Goal: Task Accomplishment & Management: Use online tool/utility

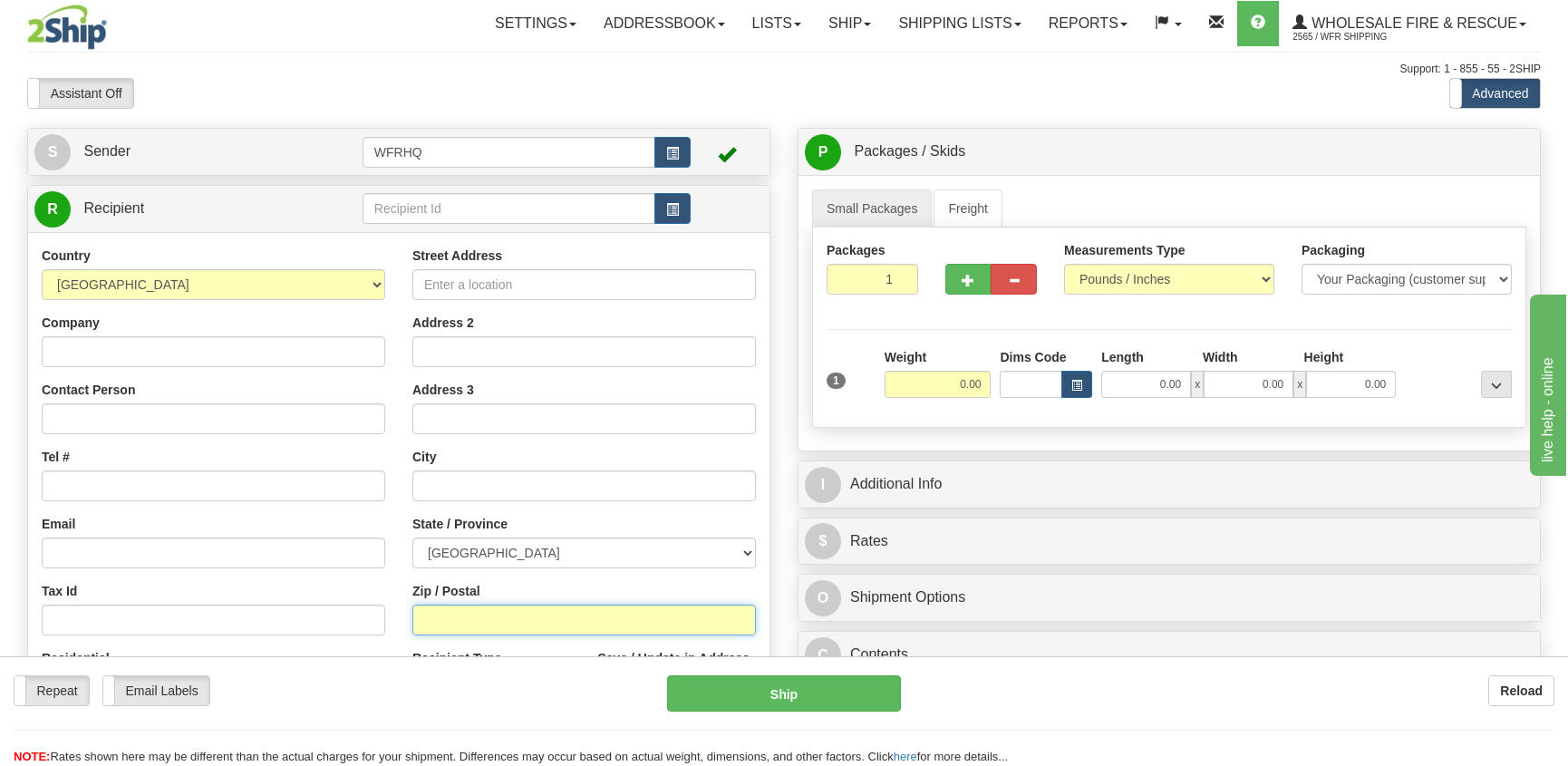
click at [447, 627] on input "Zip / Postal" at bounding box center [583, 620] width 343 height 31
paste input "V0B 1M0"
type input "V0B 1M0"
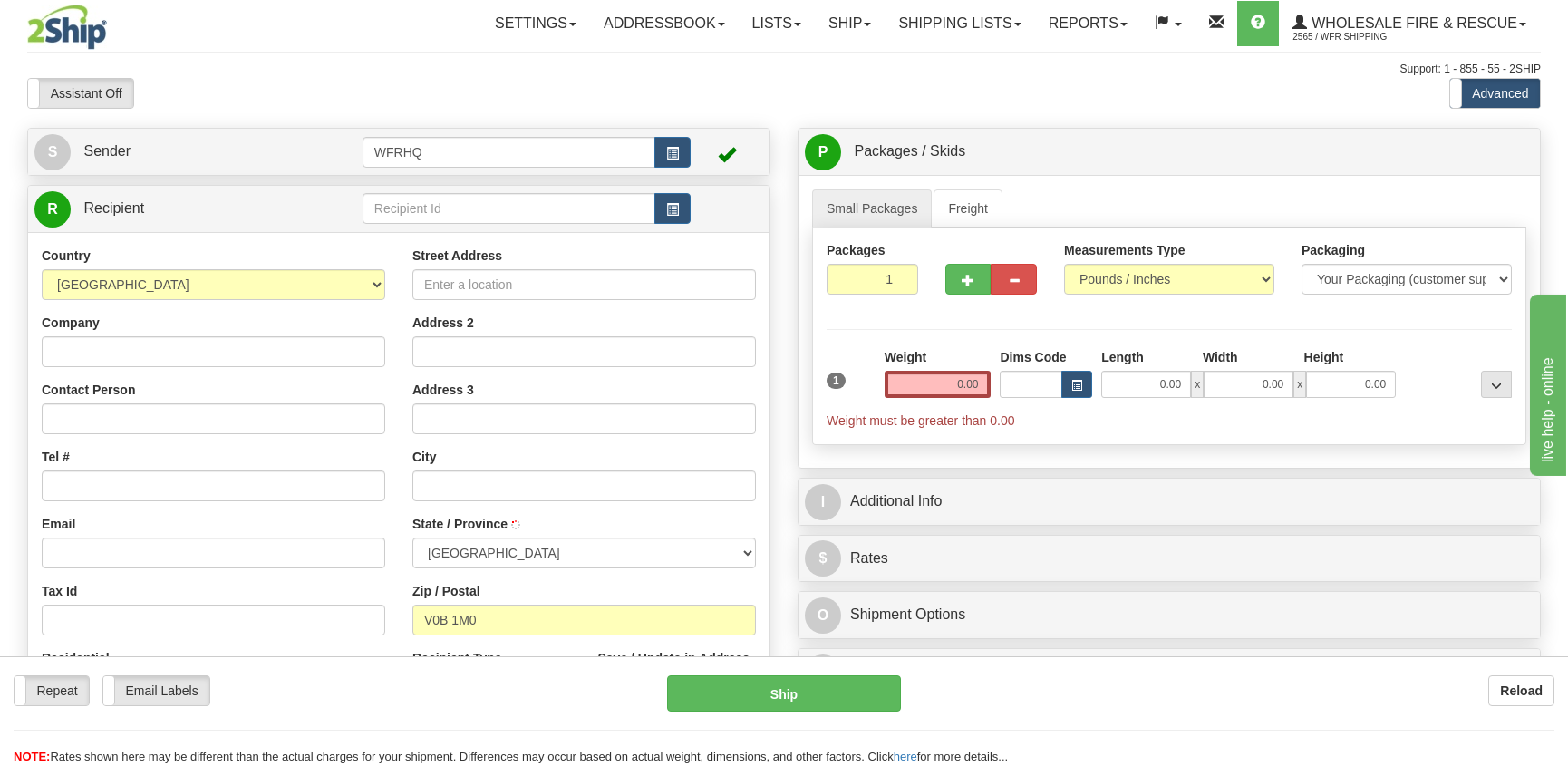
type input "FERNIE"
select select "BC"
click at [968, 377] on input "0.00" at bounding box center [938, 383] width 107 height 27
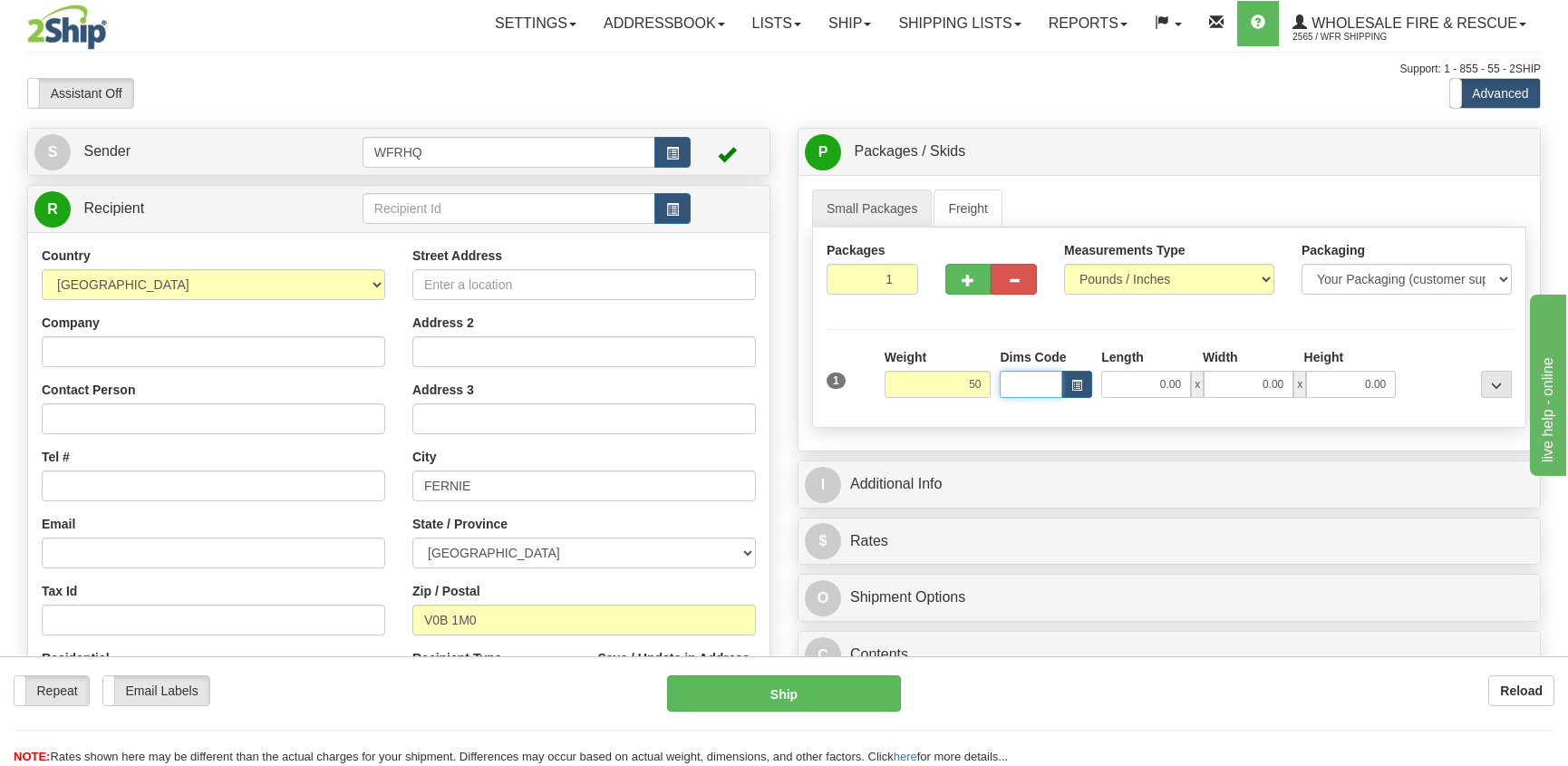
type input "50.00"
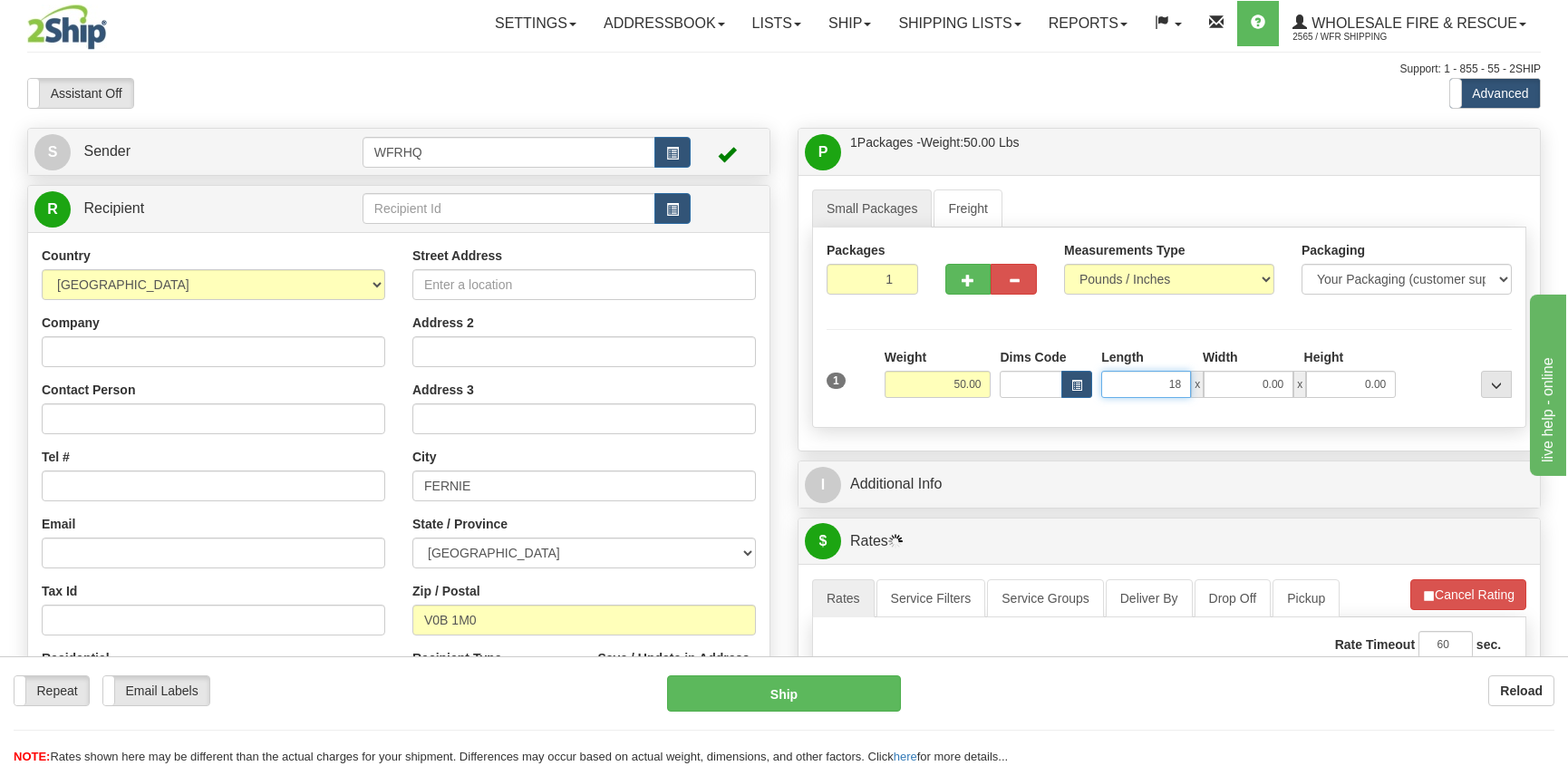
type input "18.00"
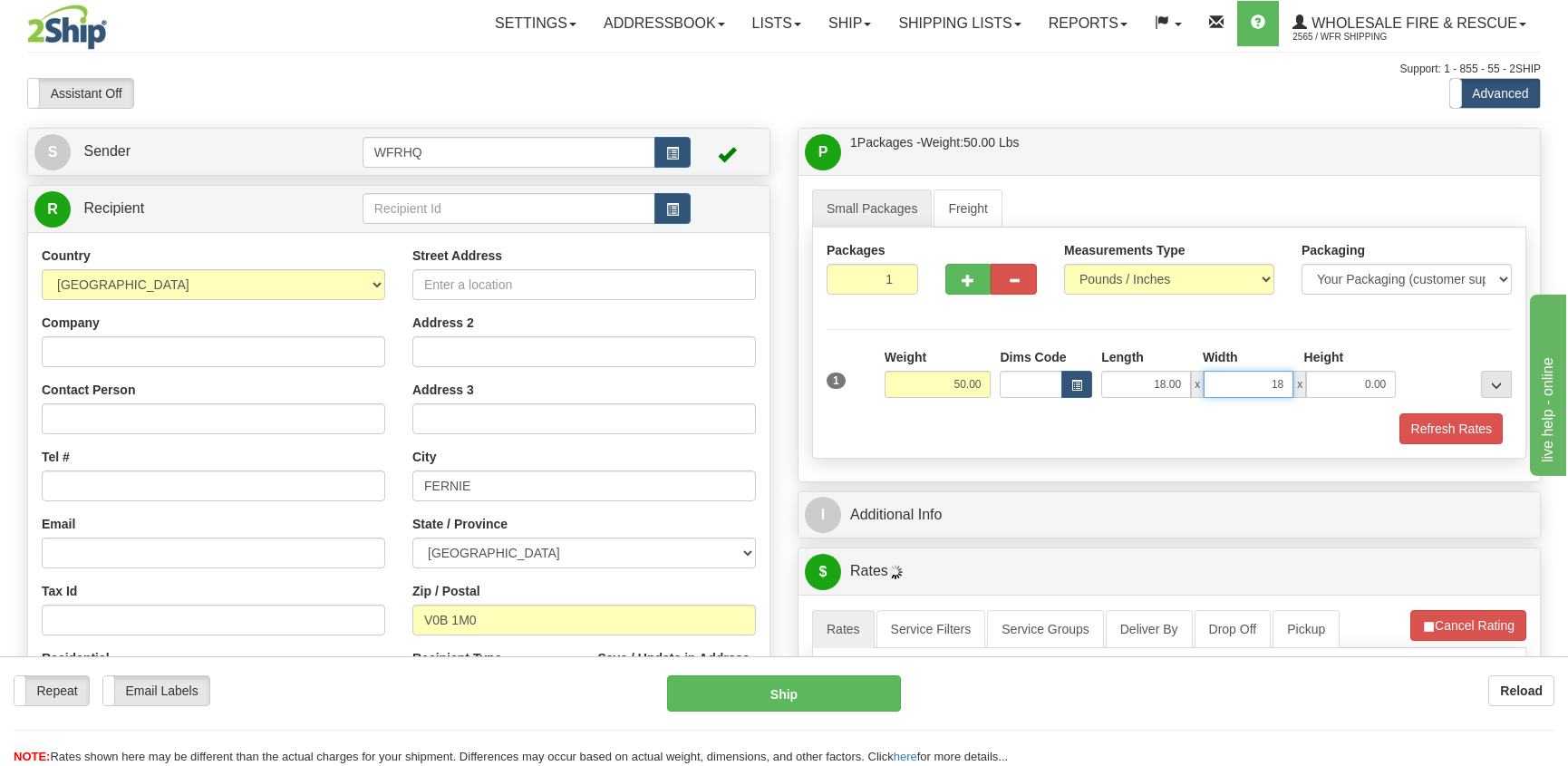
type input "18.00"
click at [963, 281] on span "button" at bounding box center [969, 281] width 13 height 12
radio input "true"
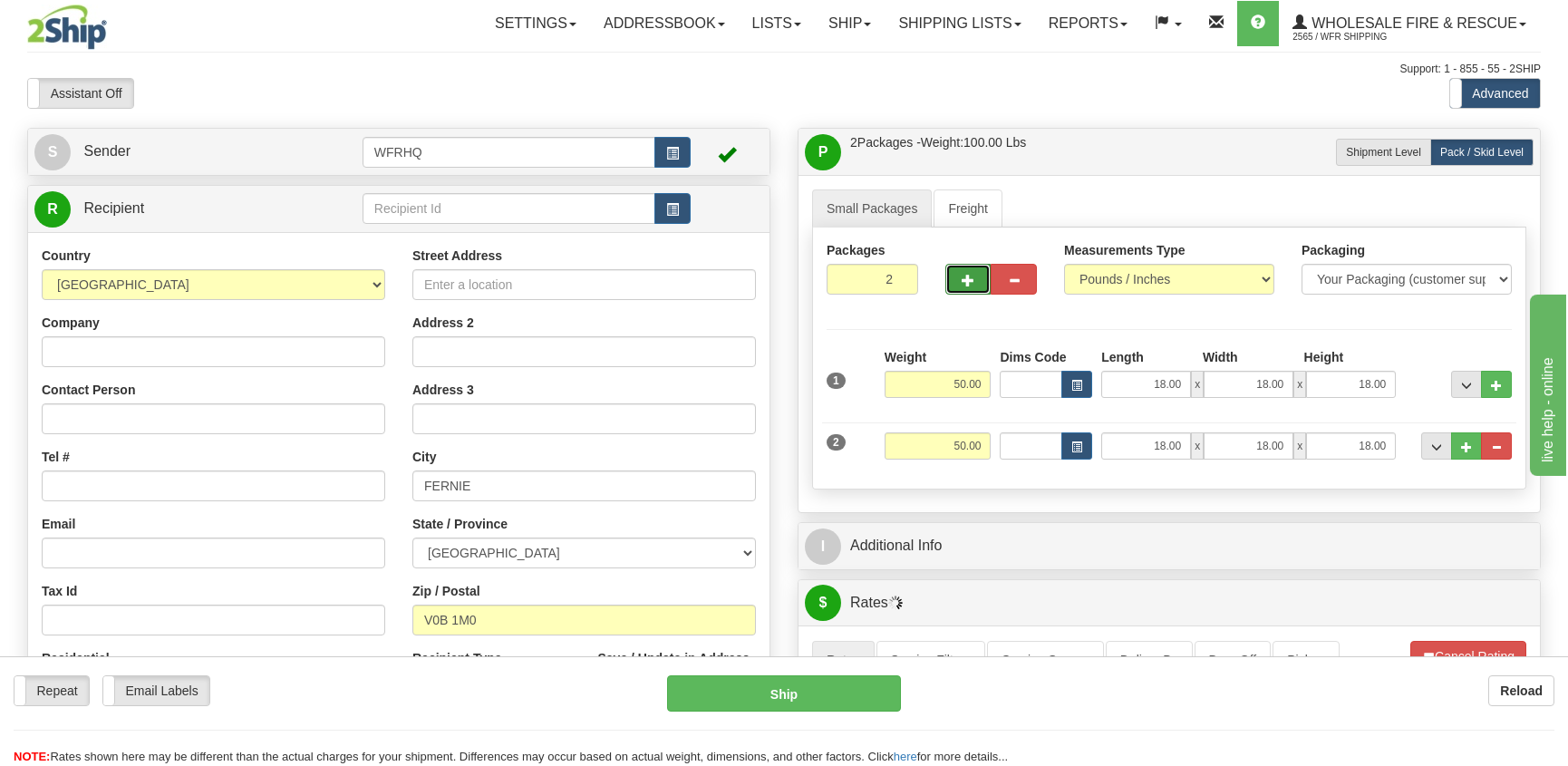
click at [963, 281] on span "button" at bounding box center [969, 281] width 13 height 12
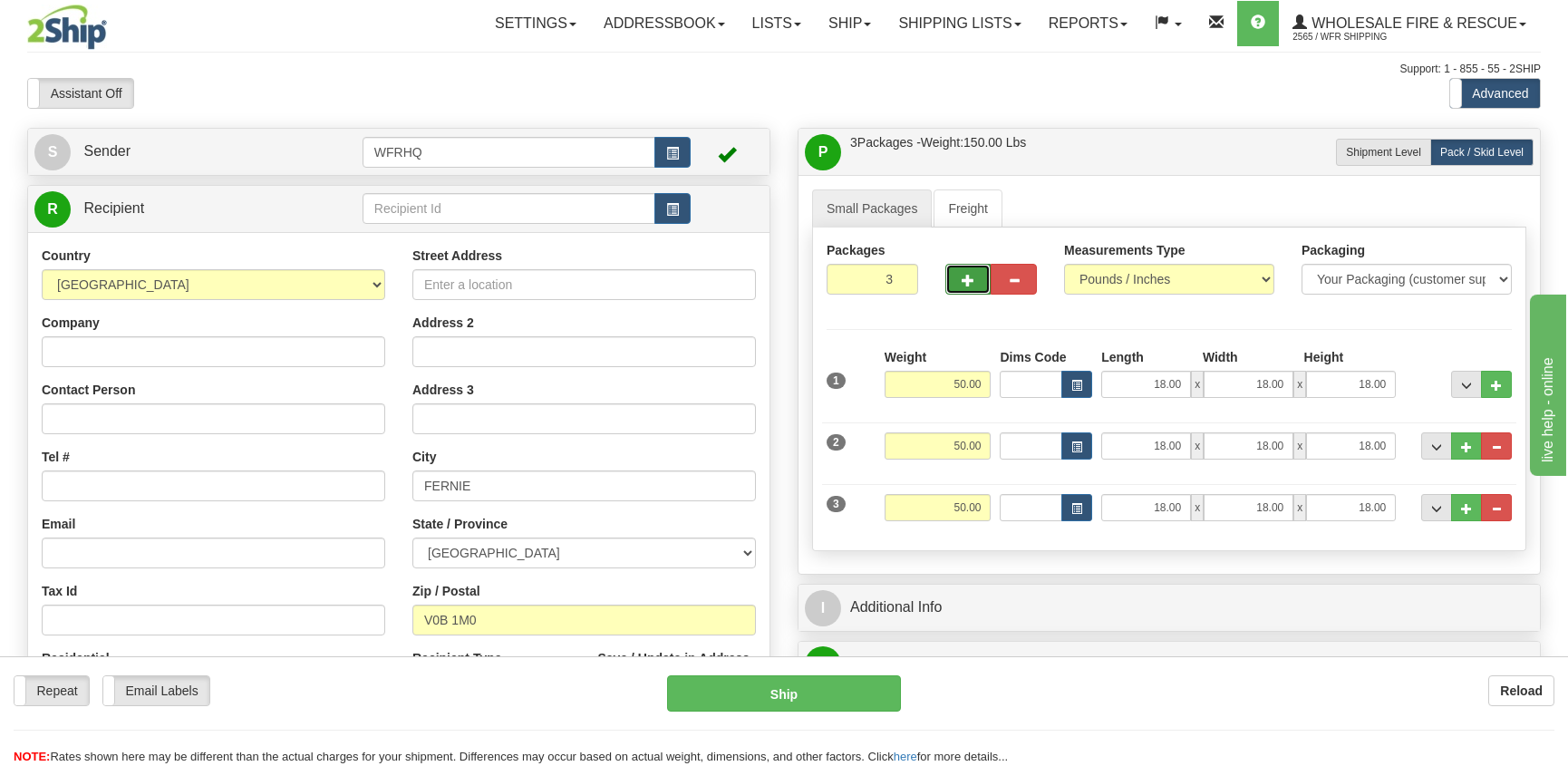
click at [963, 281] on span "button" at bounding box center [969, 281] width 13 height 12
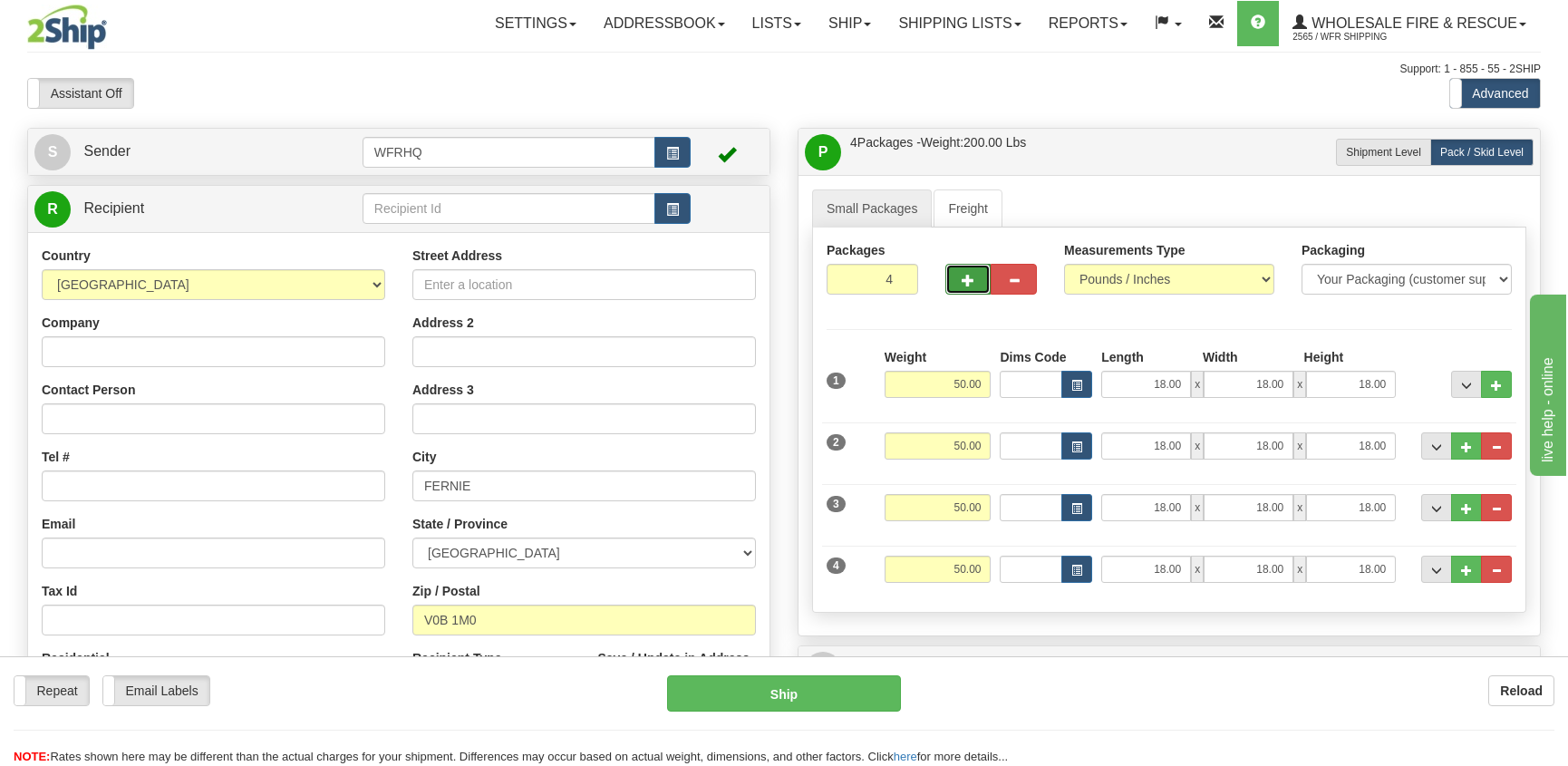
click at [963, 281] on span "button" at bounding box center [969, 281] width 13 height 12
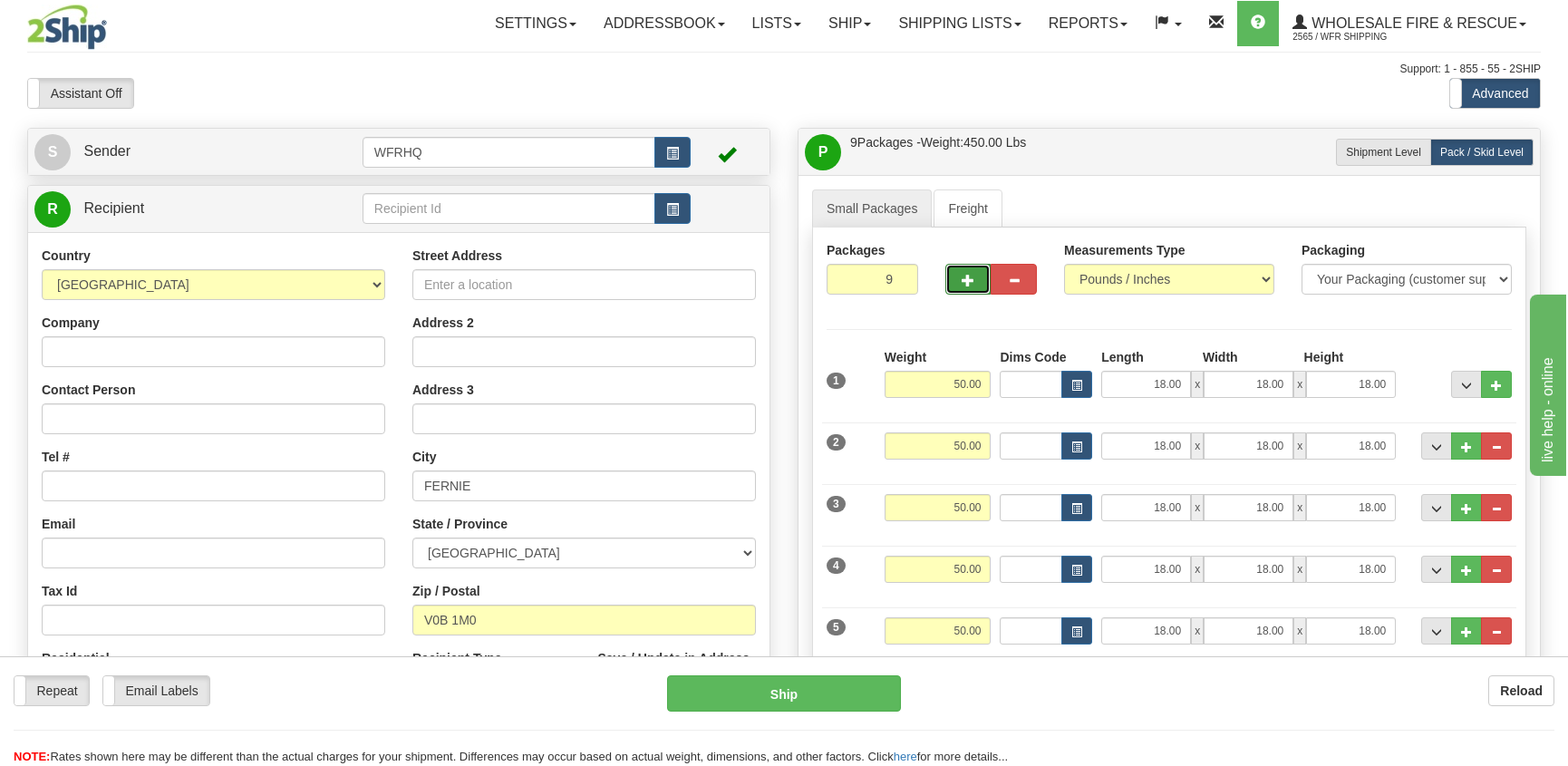
click at [963, 281] on span "button" at bounding box center [969, 281] width 13 height 12
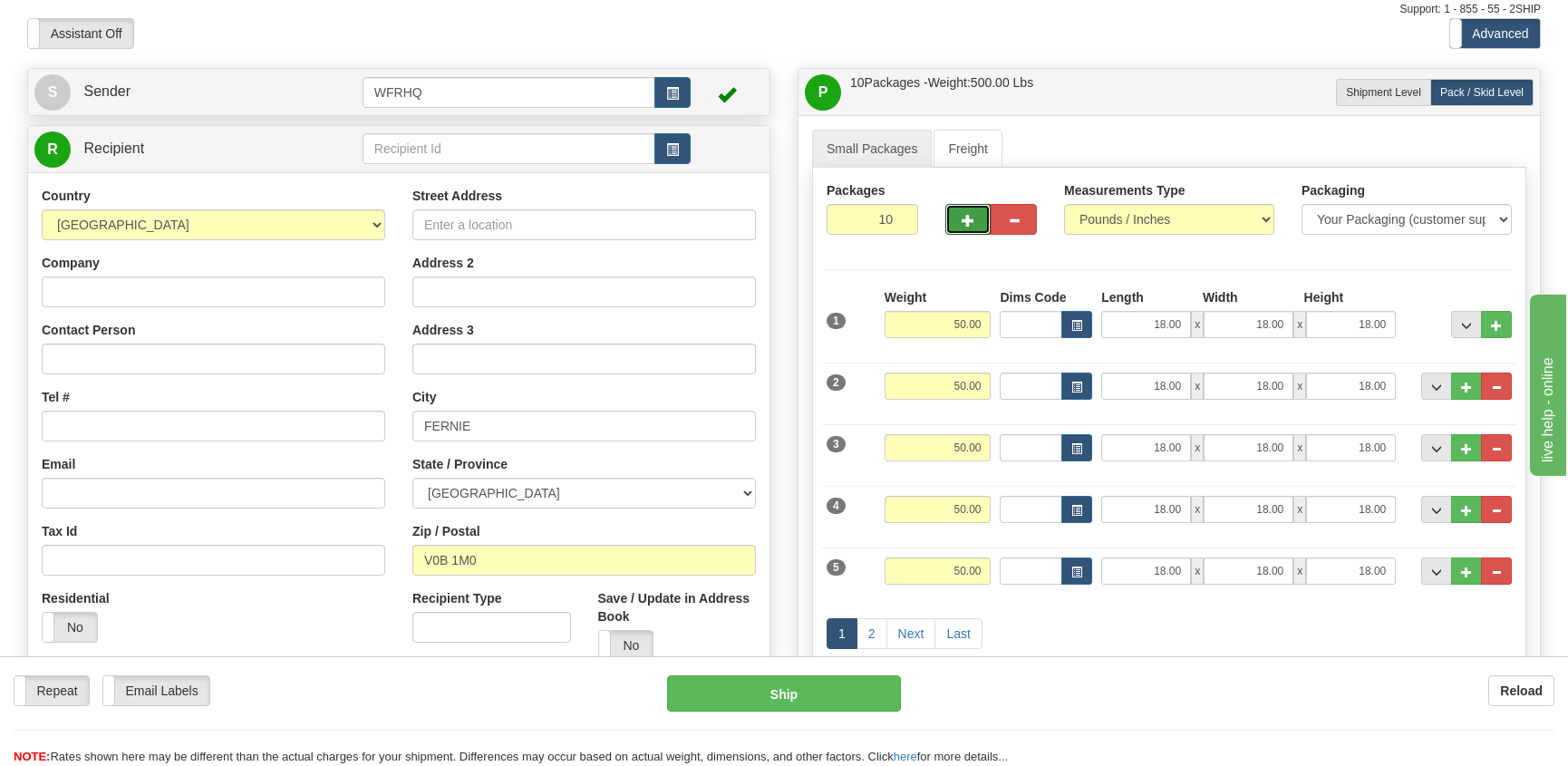
scroll to position [181, 0]
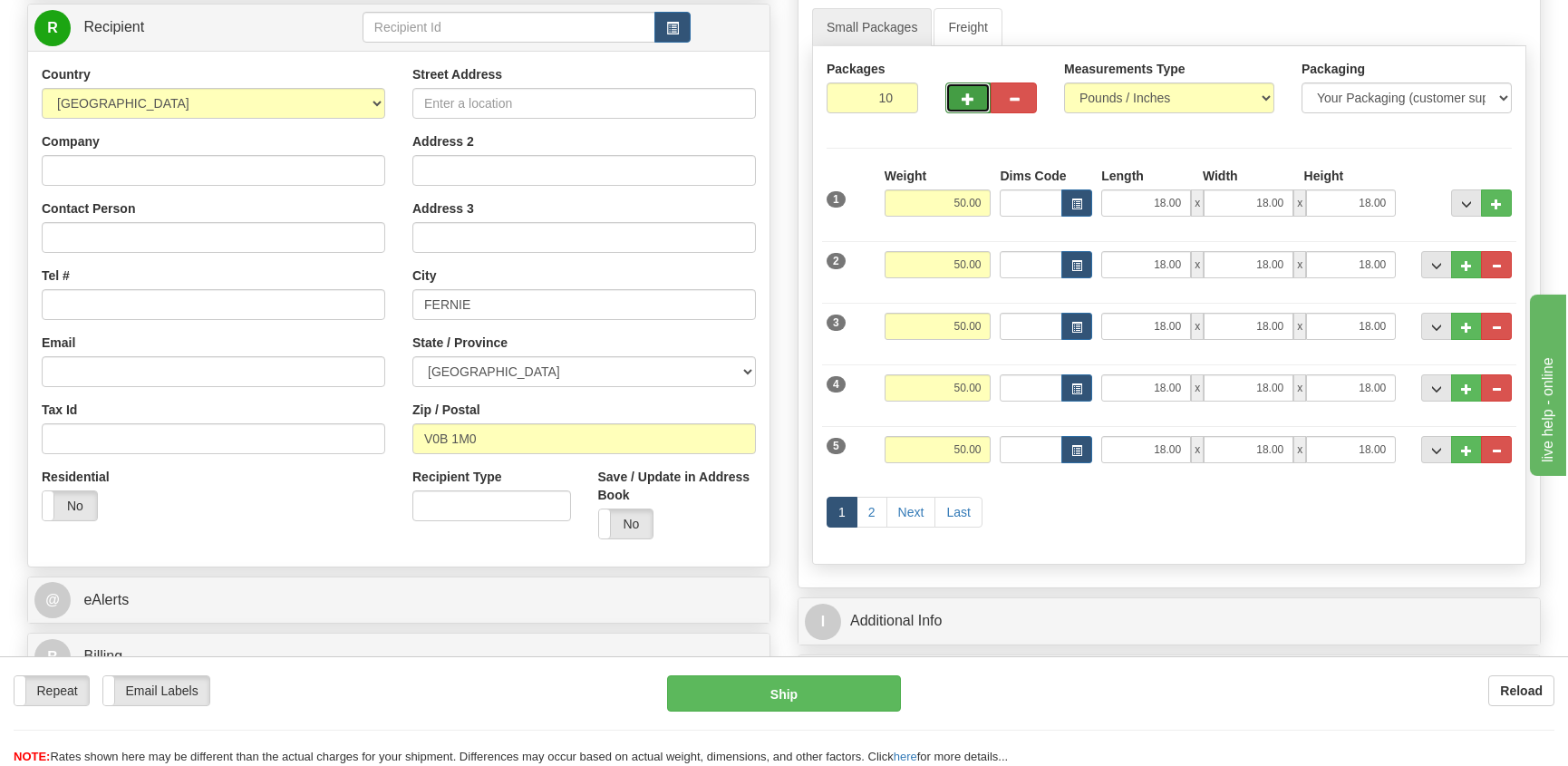
click at [964, 96] on span "button" at bounding box center [969, 99] width 13 height 12
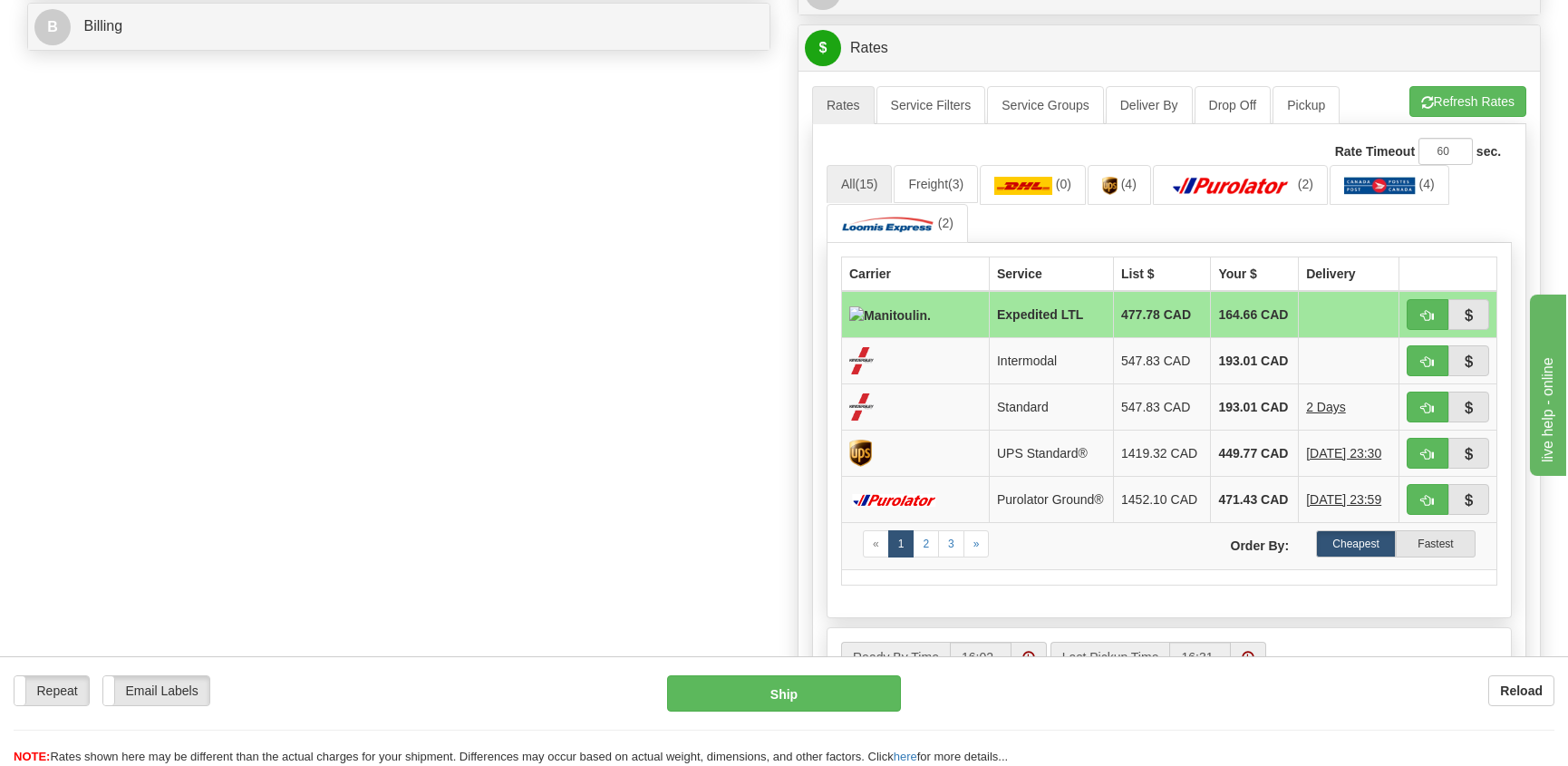
scroll to position [816, 0]
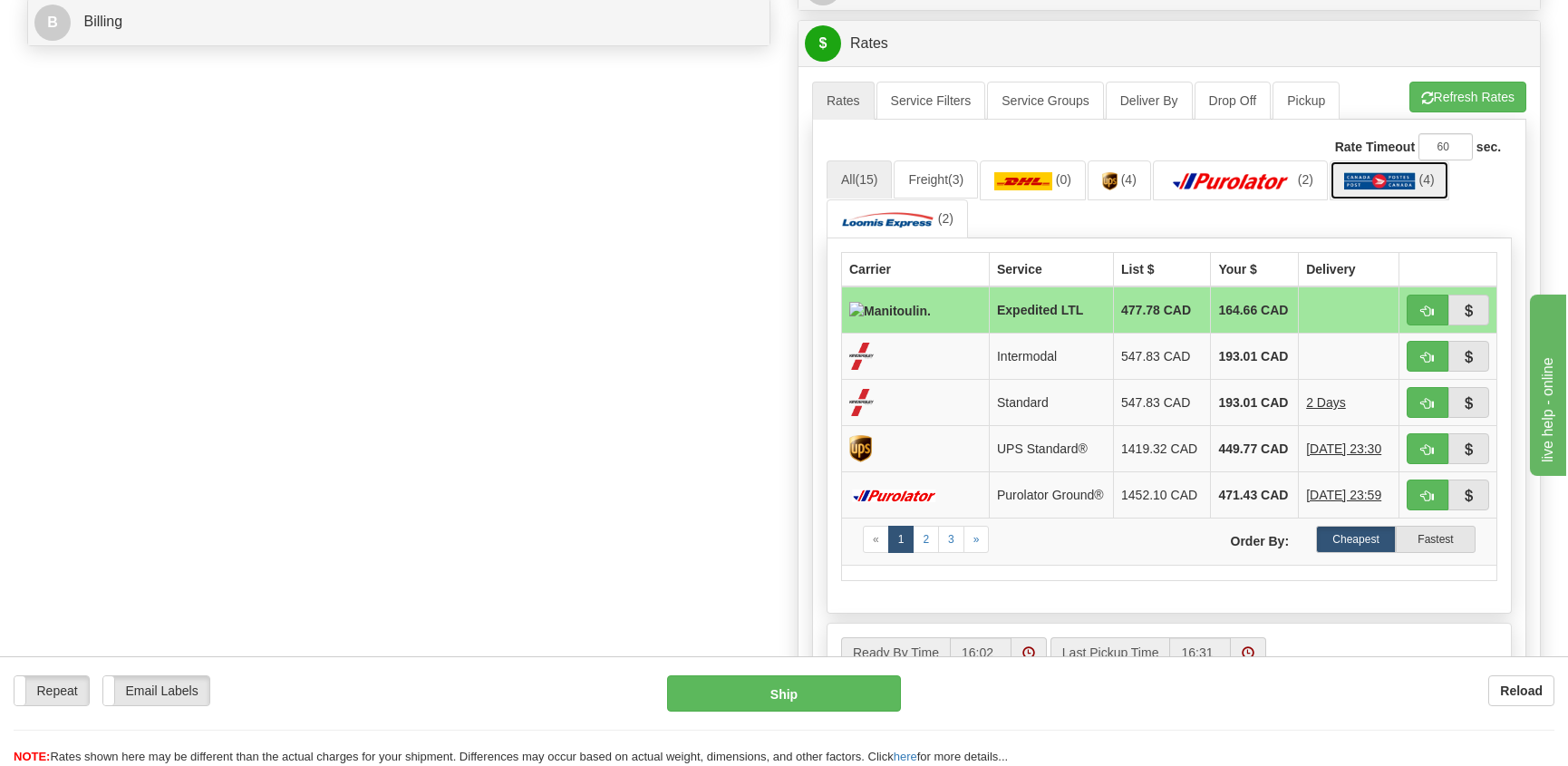
click at [1395, 178] on img at bounding box center [1380, 181] width 72 height 18
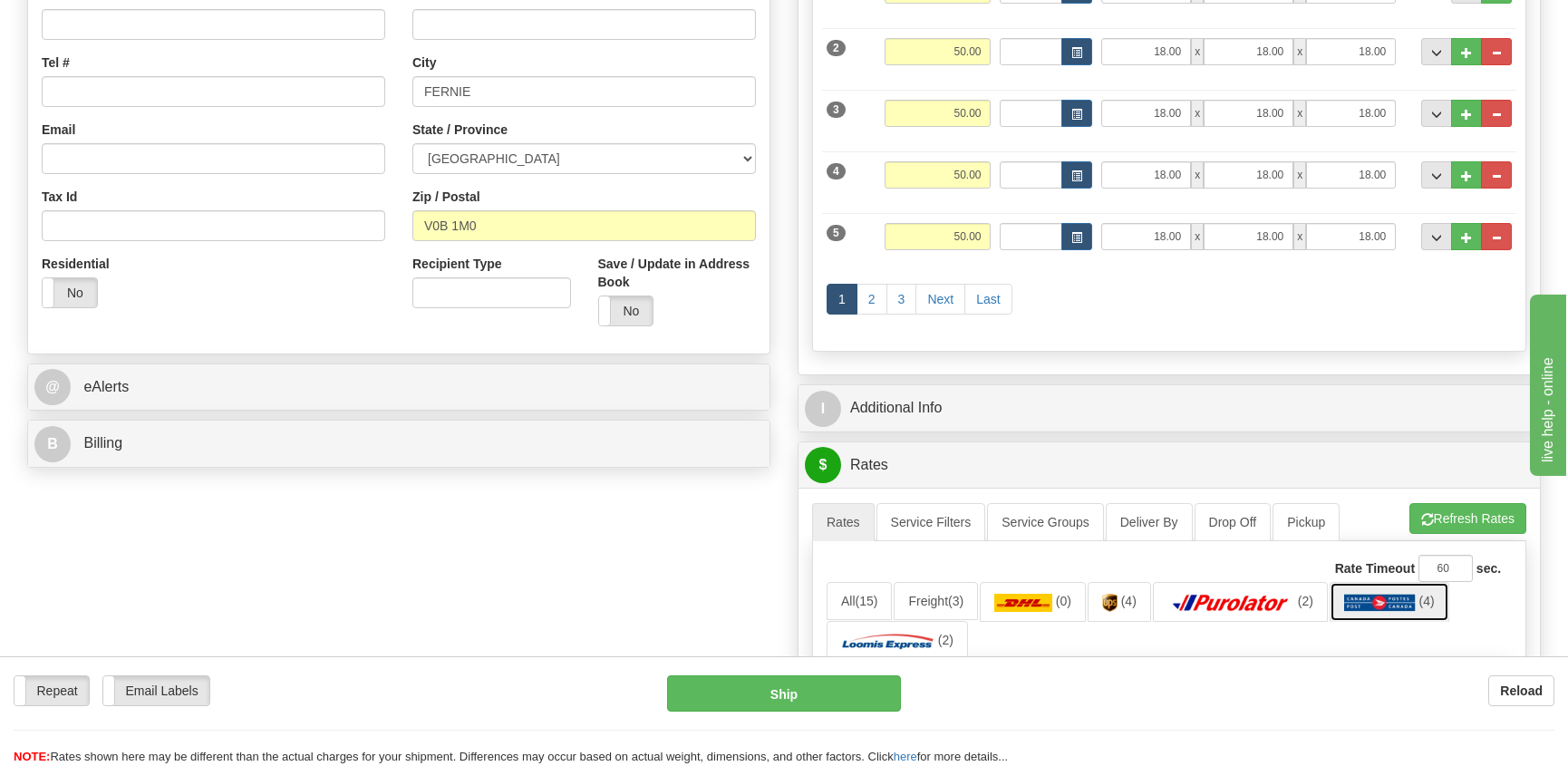
scroll to position [363, 0]
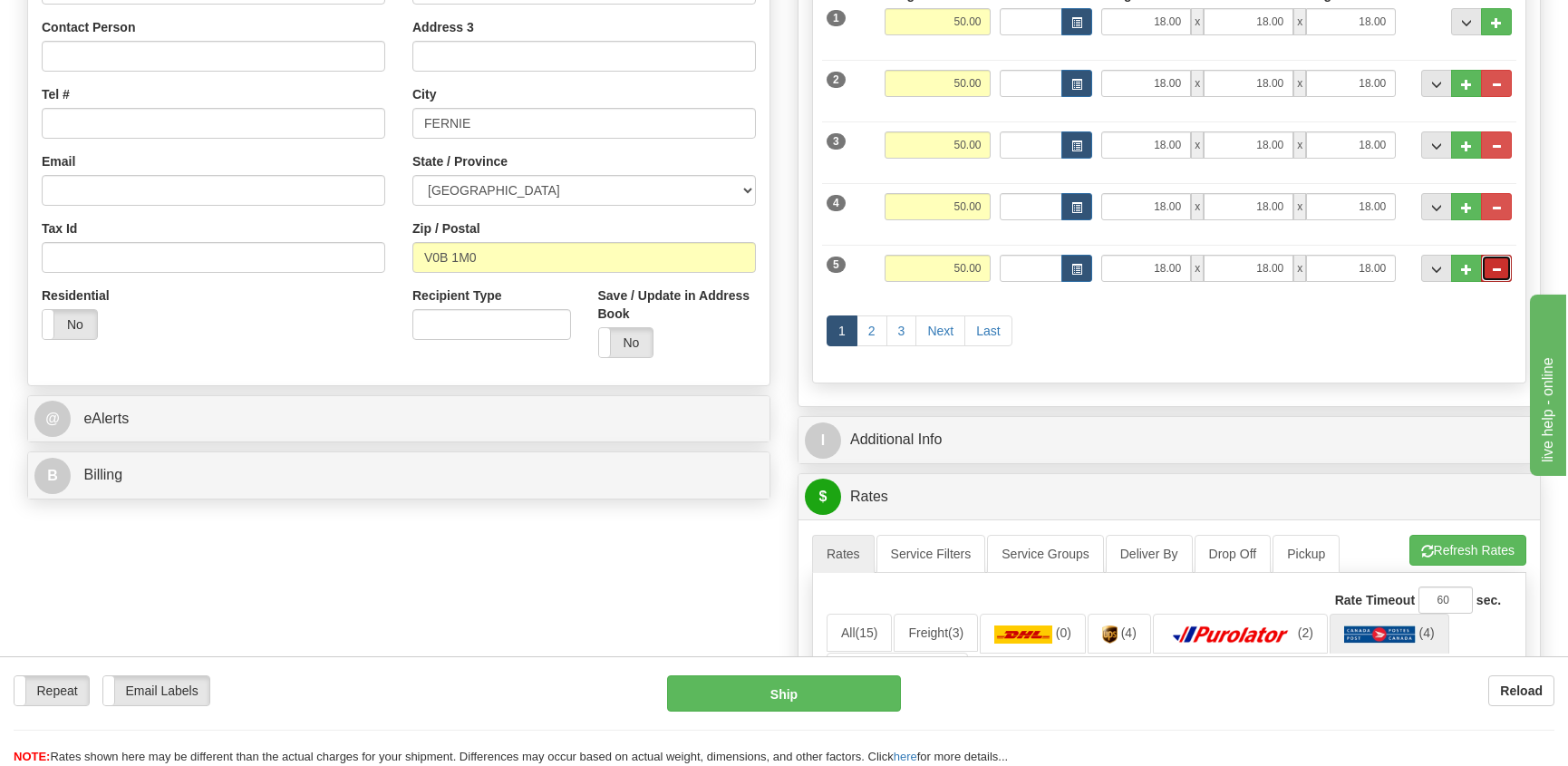
click at [1500, 262] on button "..." at bounding box center [1496, 267] width 31 height 27
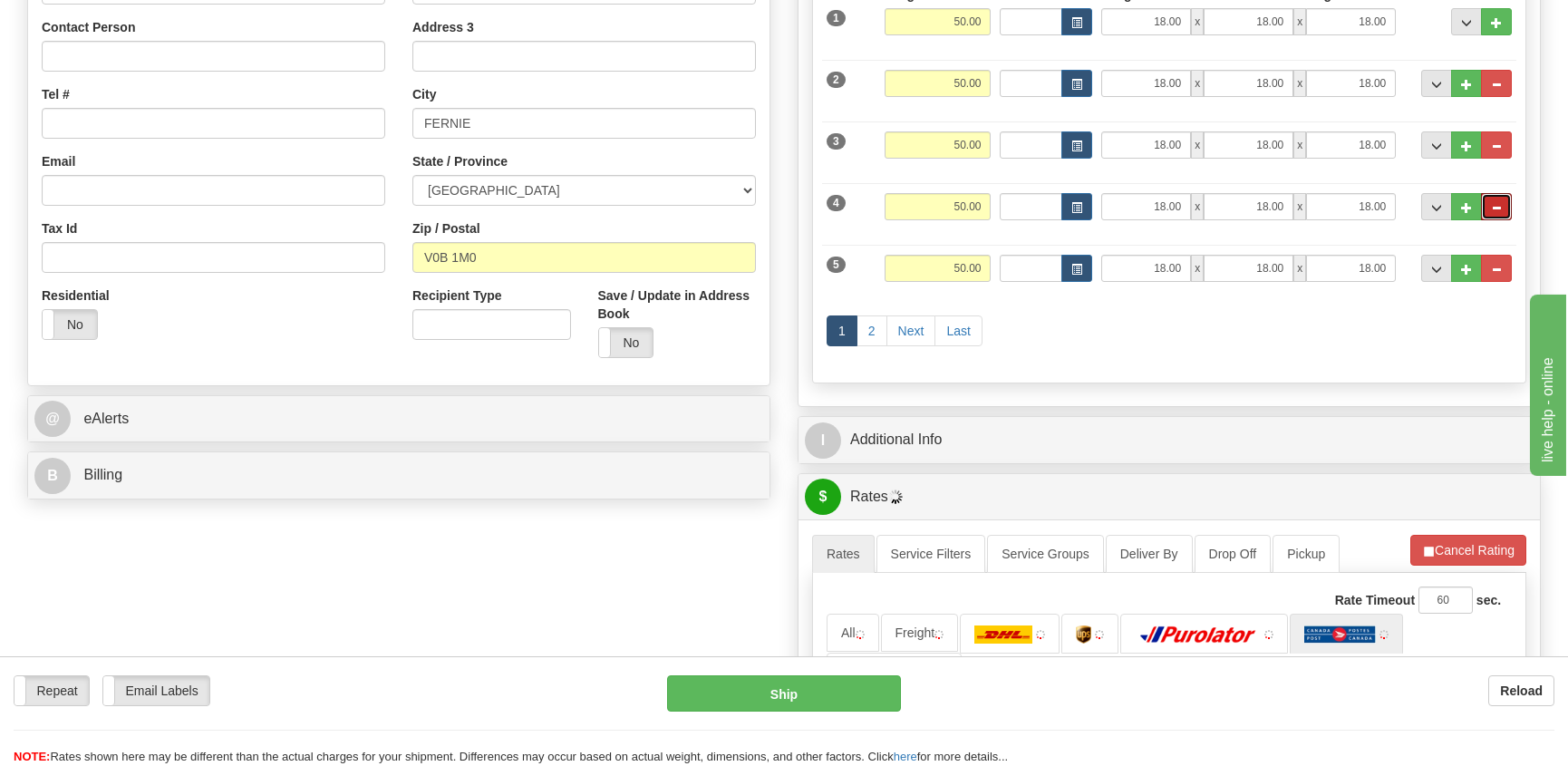
click at [1499, 209] on span "..." at bounding box center [1497, 208] width 11 height 10
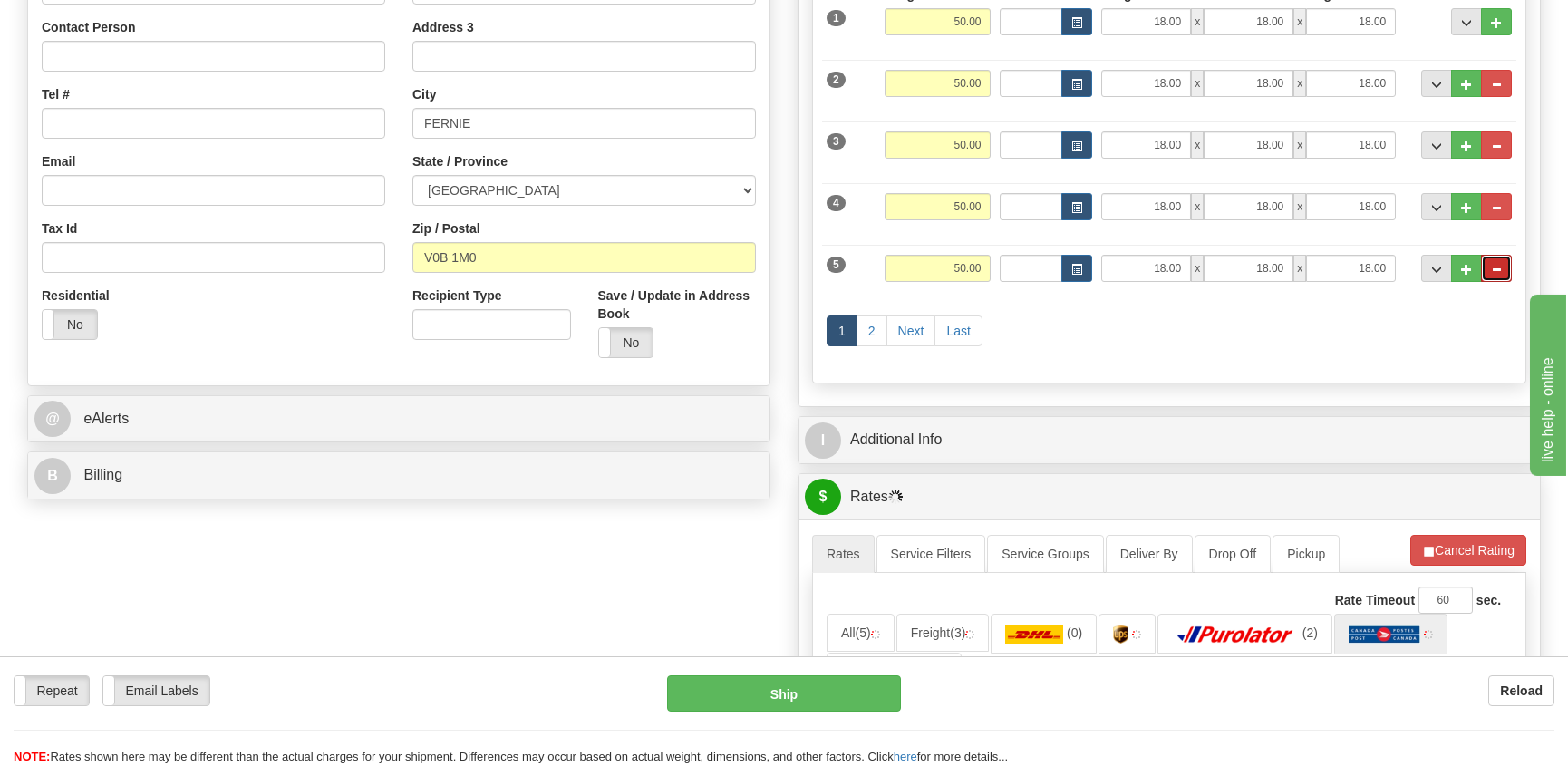
click at [1499, 268] on span "..." at bounding box center [1497, 269] width 11 height 10
click at [1470, 265] on span "..." at bounding box center [1467, 269] width 11 height 10
type input "11"
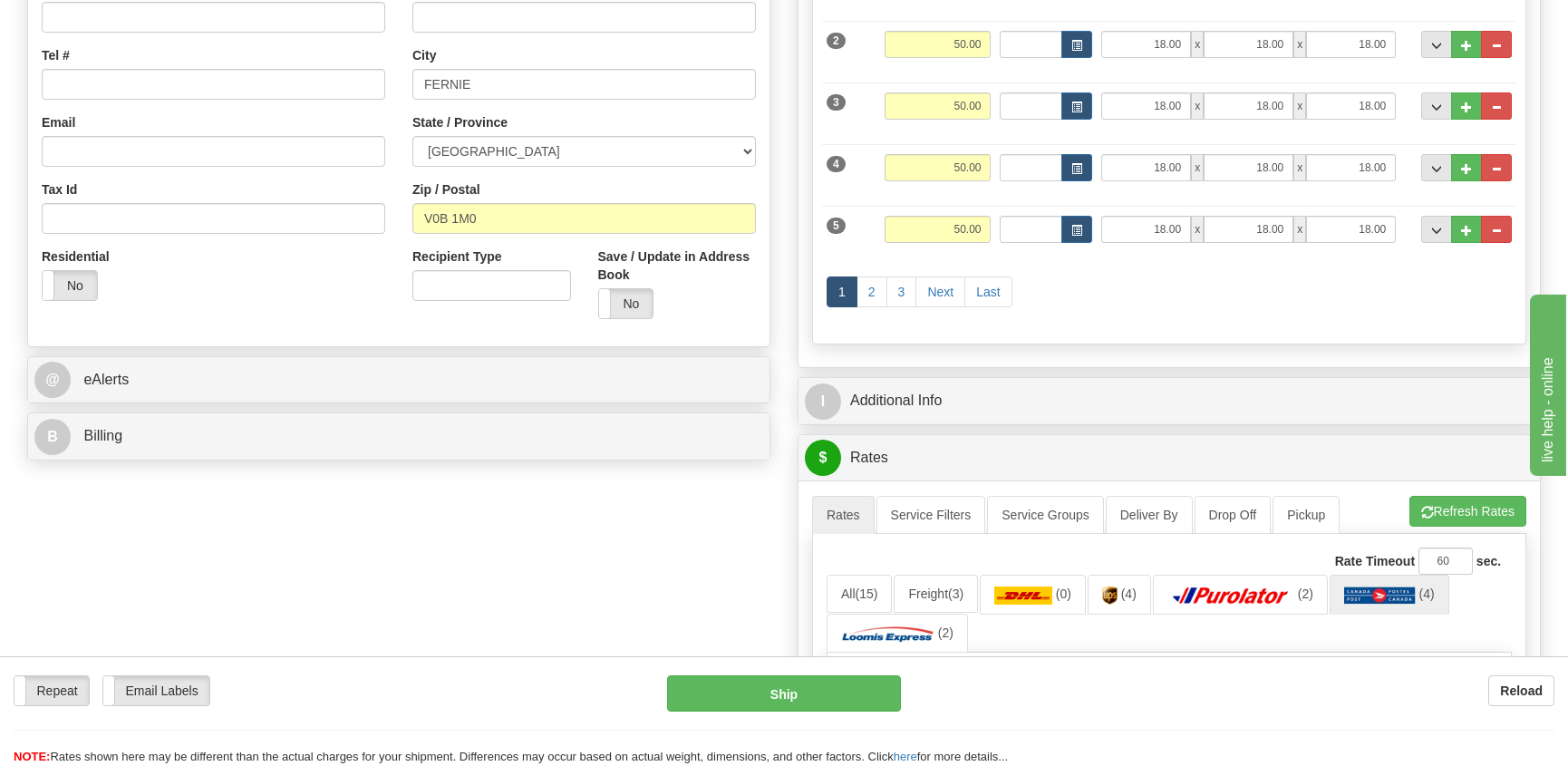
scroll to position [91, 0]
